Goal: Task Accomplishment & Management: Use online tool/utility

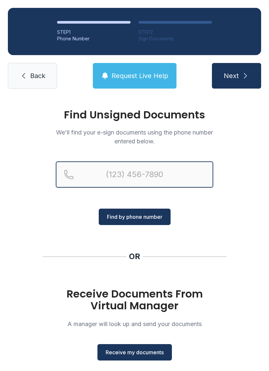
click at [165, 172] on input "Reservation phone number" at bounding box center [135, 175] width 158 height 26
type input "[PHONE_NUMBER]"
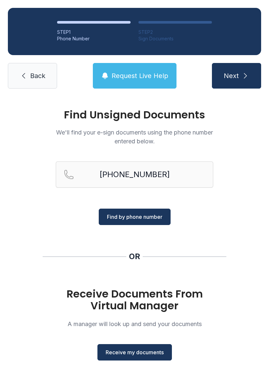
click at [164, 221] on button "Find by phone number" at bounding box center [135, 217] width 72 height 16
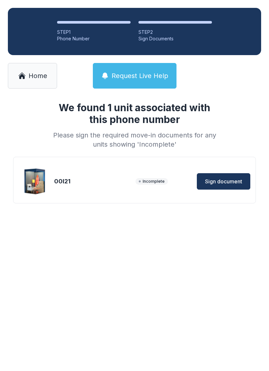
click at [230, 178] on span "Sign document" at bounding box center [223, 182] width 37 height 8
click at [129, 77] on span "Request Live Help" at bounding box center [140, 75] width 57 height 9
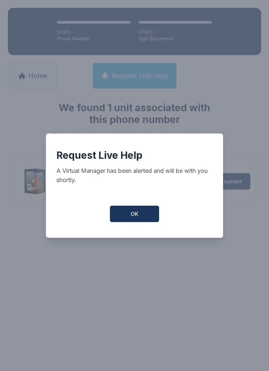
click at [129, 215] on button "OK" at bounding box center [134, 214] width 49 height 16
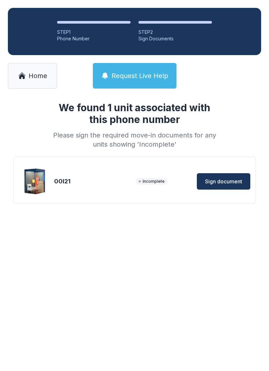
click at [32, 74] on span "Home" at bounding box center [38, 75] width 19 height 9
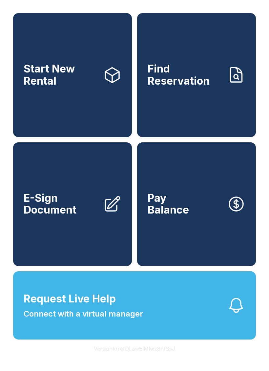
click at [124, 320] on span "Request Live Help Connect with a virtual manager" at bounding box center [84, 305] width 120 height 29
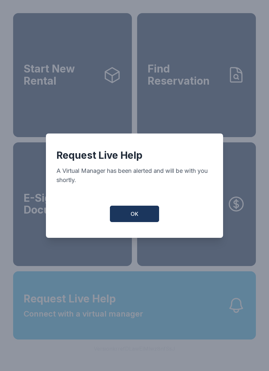
click at [132, 218] on span "OK" at bounding box center [135, 214] width 8 height 8
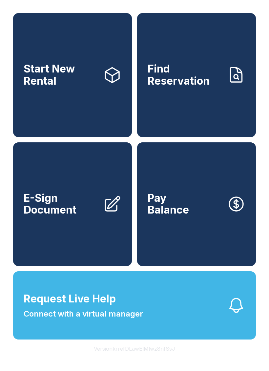
click at [128, 315] on span "Request Live Help Connect with a virtual manager" at bounding box center [84, 305] width 120 height 29
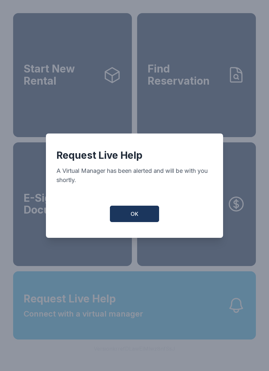
click at [135, 218] on span "OK" at bounding box center [135, 214] width 8 height 8
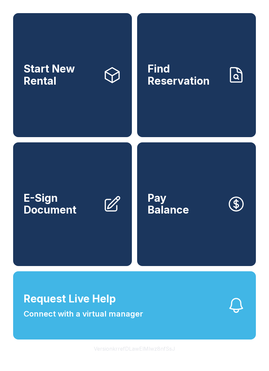
click at [134, 216] on span "OK" at bounding box center [135, 213] width 8 height 8
click at [116, 314] on span "Request Live Help Connect with a virtual manager" at bounding box center [84, 305] width 120 height 29
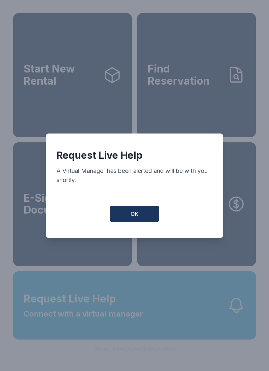
click at [132, 215] on span "OK" at bounding box center [135, 214] width 8 height 8
